Goal: Task Accomplishment & Management: Manage account settings

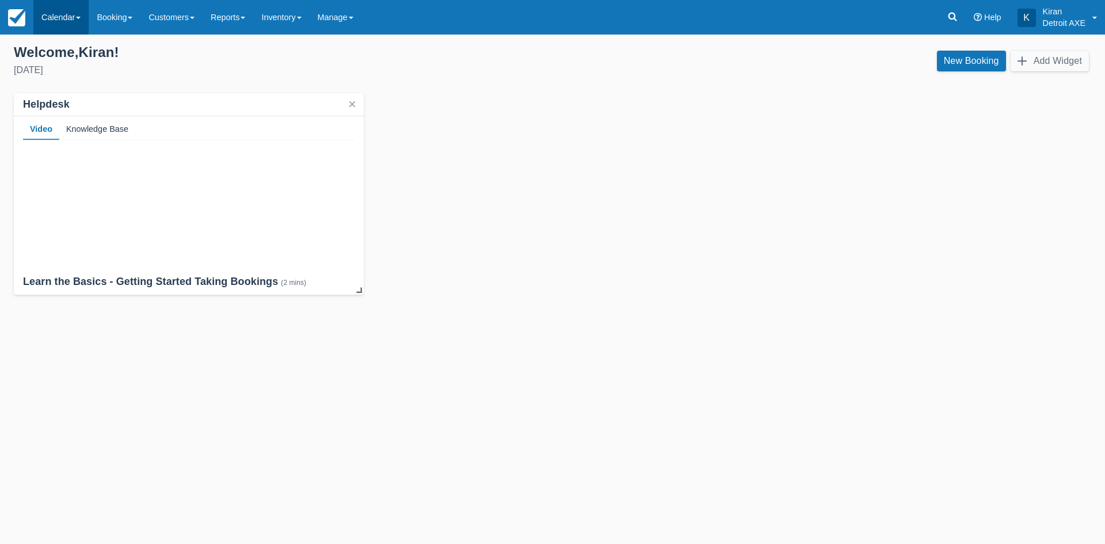
click at [79, 14] on link "Calendar" at bounding box center [60, 17] width 55 height 35
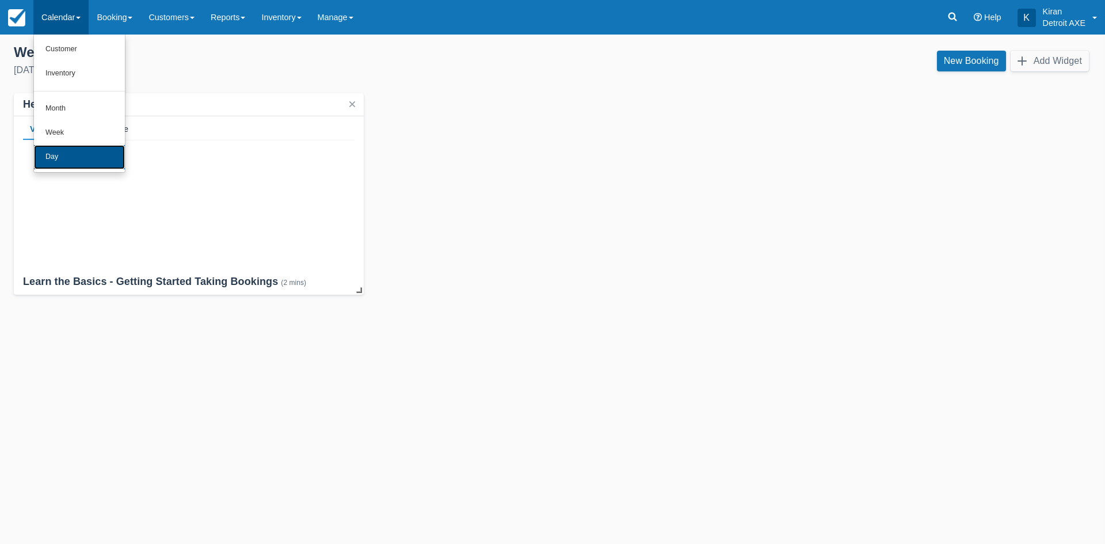
click at [117, 161] on link "Day" at bounding box center [79, 157] width 91 height 24
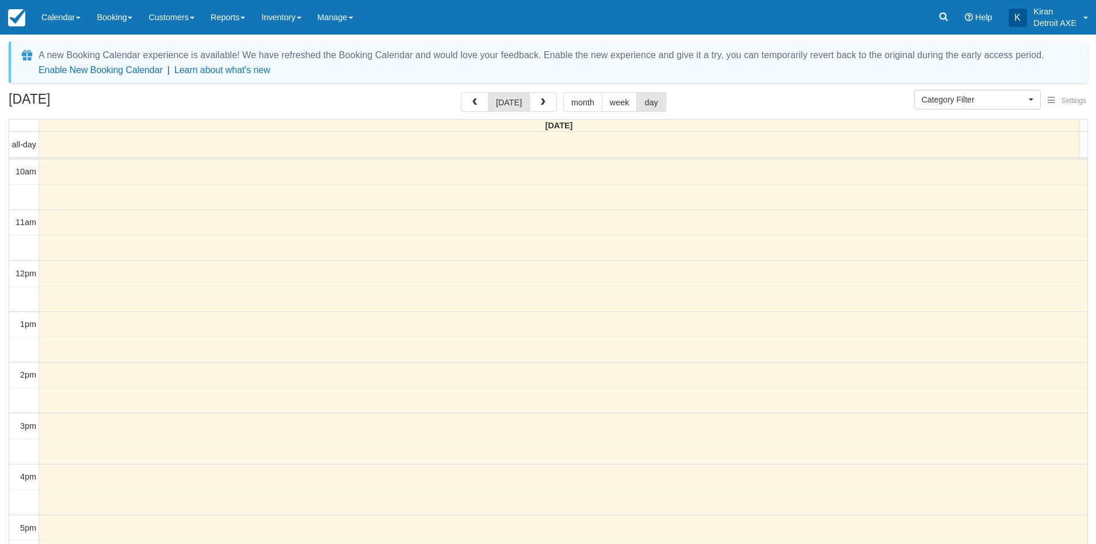
select select
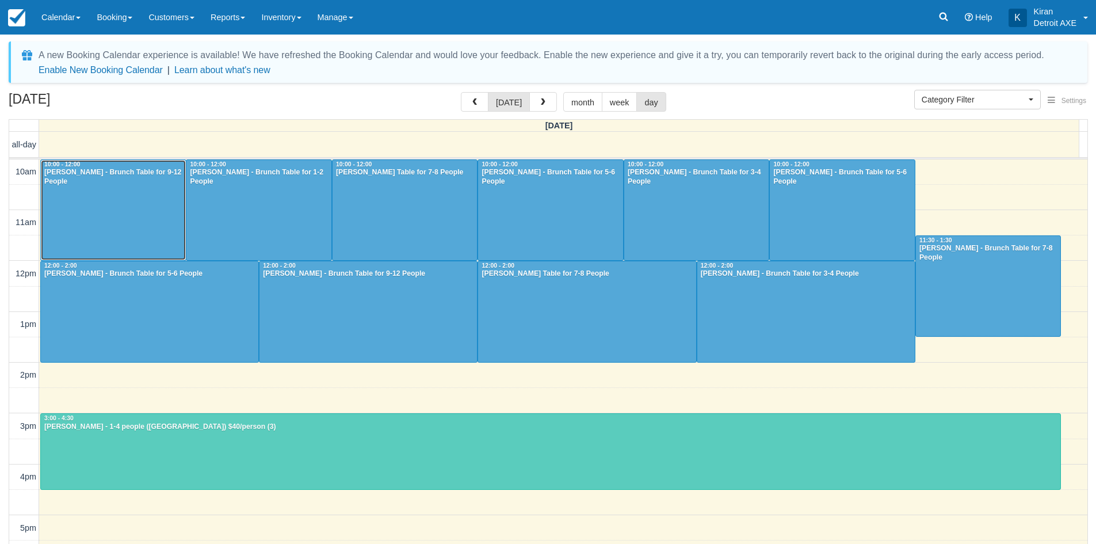
click at [120, 192] on div at bounding box center [113, 210] width 145 height 100
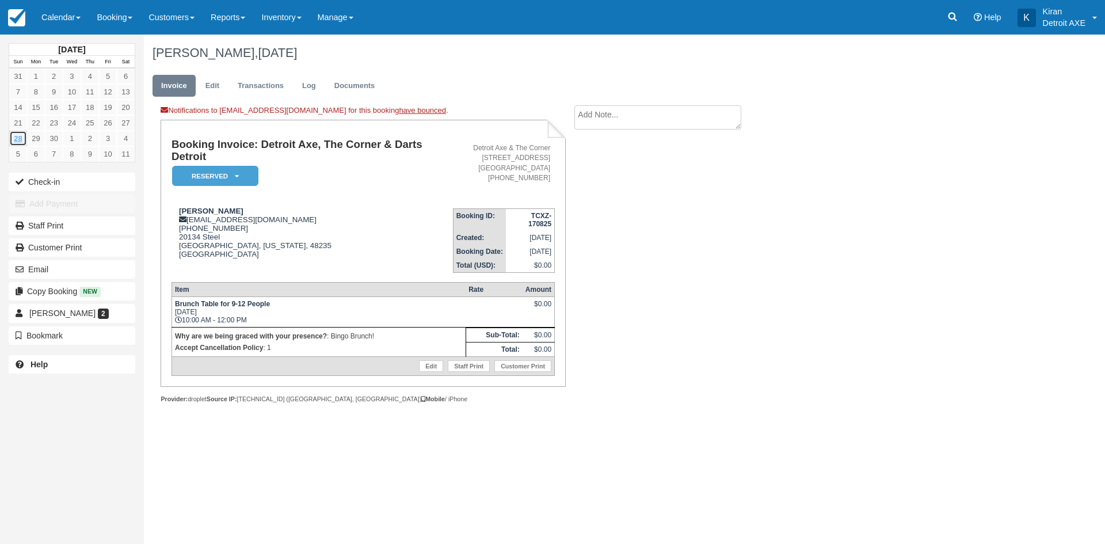
click at [19, 137] on link "28" at bounding box center [18, 139] width 18 height 16
click at [72, 8] on link "Calendar" at bounding box center [60, 17] width 55 height 35
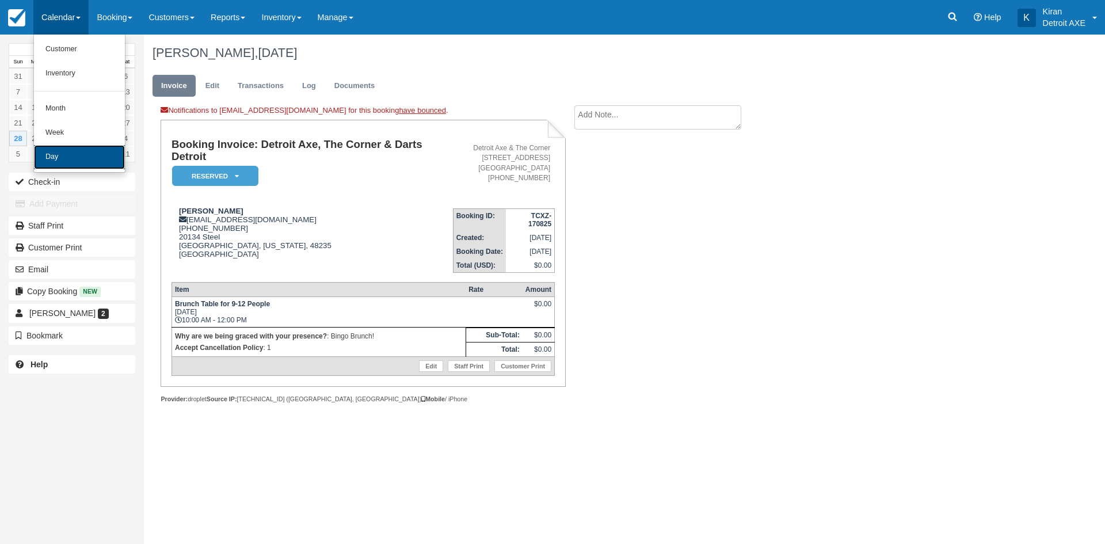
click at [59, 155] on link "Day" at bounding box center [79, 157] width 91 height 24
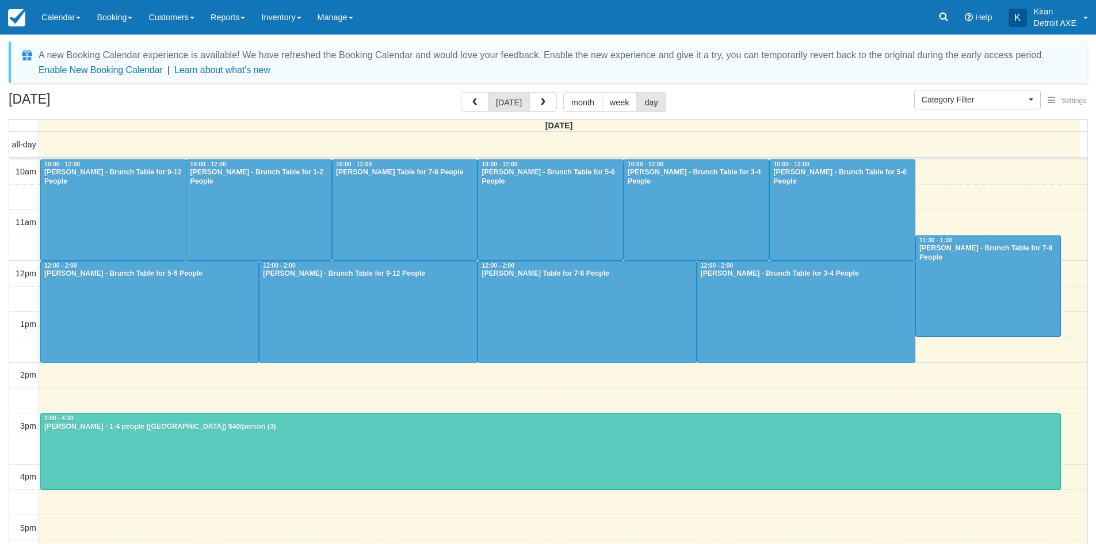
select select
